Goal: Transaction & Acquisition: Purchase product/service

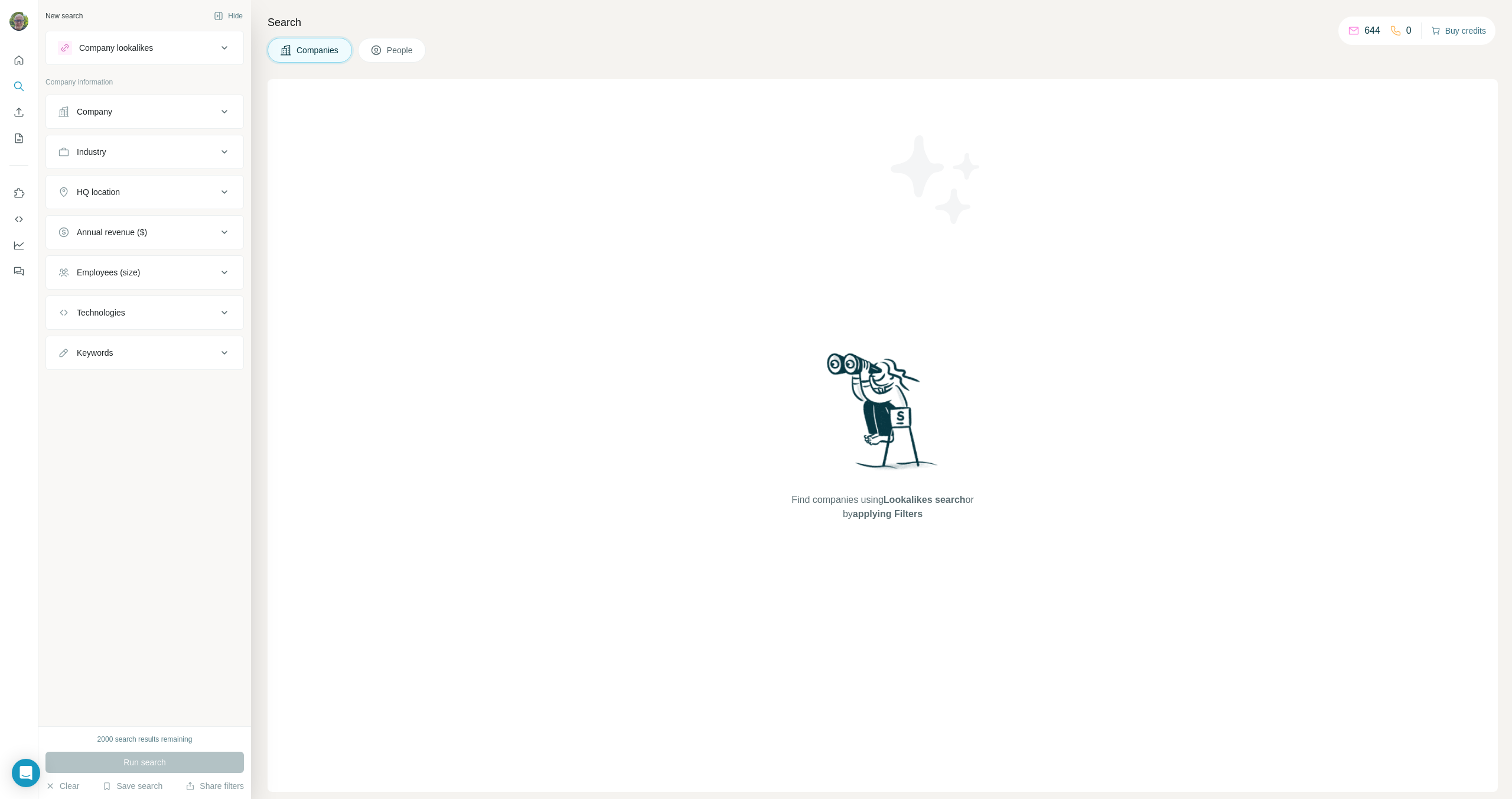
click at [1467, 31] on button "Buy credits" at bounding box center [1458, 30] width 55 height 17
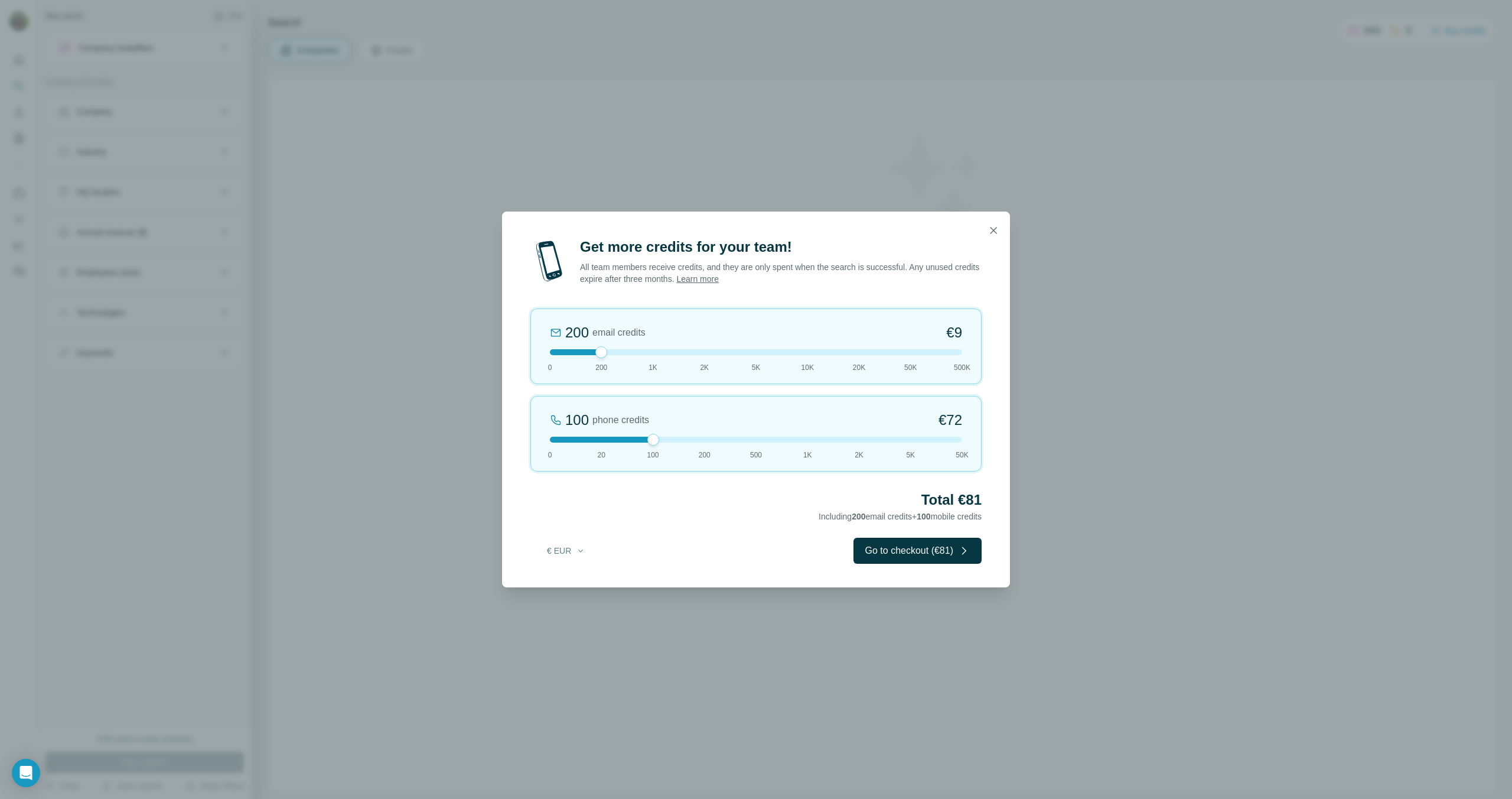
drag, startPoint x: 602, startPoint y: 442, endPoint x: 634, endPoint y: 445, distance: 32.1
click at [634, 443] on div "100 phone credits €[PHONE_NUMBER] 1K 2K 5K 50K" at bounding box center [756, 433] width 451 height 76
drag, startPoint x: 652, startPoint y: 440, endPoint x: 739, endPoint y: 442, distance: 87.0
click at [653, 440] on div at bounding box center [653, 440] width 12 height 12
drag, startPoint x: 652, startPoint y: 439, endPoint x: 634, endPoint y: 439, distance: 18.0
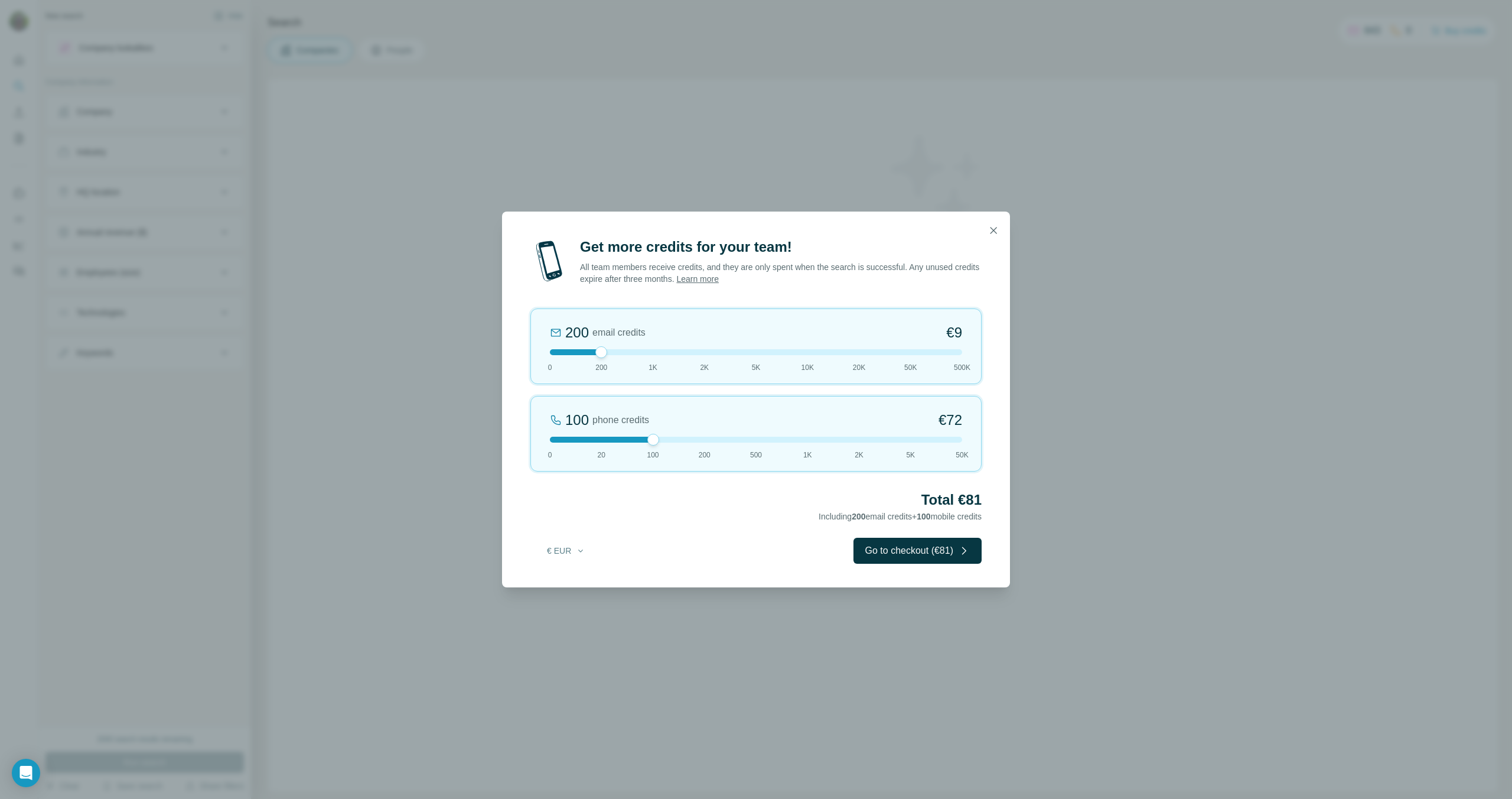
click at [634, 439] on div at bounding box center [756, 440] width 412 height 6
click at [604, 440] on div at bounding box center [756, 440] width 412 height 6
click at [623, 439] on div at bounding box center [756, 440] width 412 height 6
click at [624, 439] on div at bounding box center [756, 440] width 412 height 6
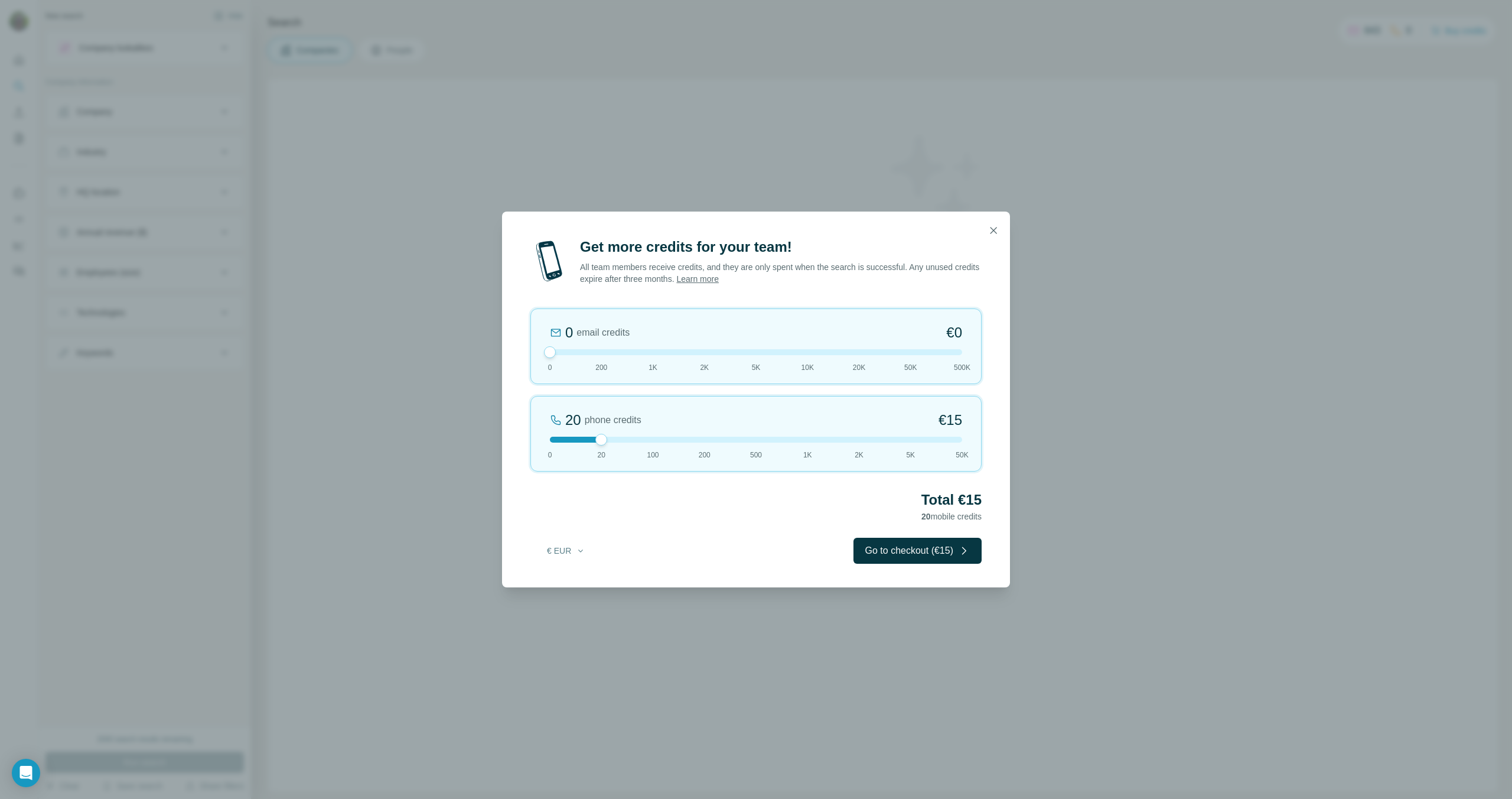
drag, startPoint x: 600, startPoint y: 353, endPoint x: 536, endPoint y: 347, distance: 64.3
click at [536, 346] on div "0 email credits €0 0 200 1K 2K 5K 10K 20K 50K 500K" at bounding box center [756, 346] width 451 height 76
click at [901, 549] on button "Go to checkout (€15)" at bounding box center [917, 551] width 129 height 26
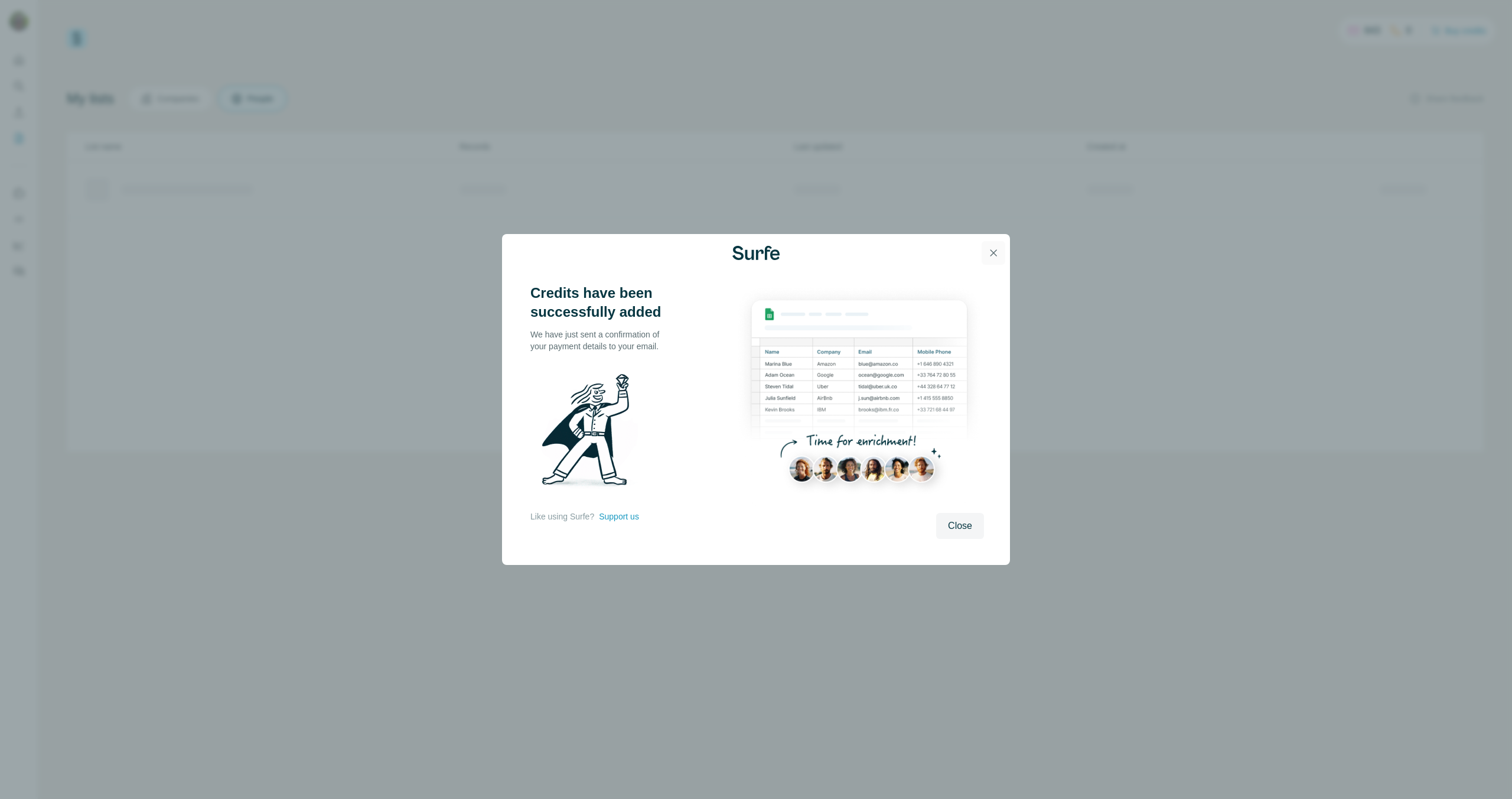
click at [995, 250] on icon "button" at bounding box center [993, 253] width 12 height 12
